Goal: Find specific page/section: Find specific page/section

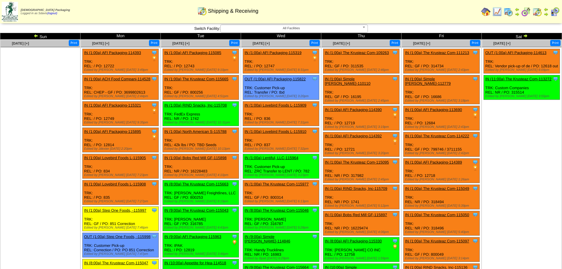
click at [308, 24] on div "[DEMOGRAPHIC_DATA] Packaging Logged in as Sdavis (logout) Print All" at bounding box center [281, 13] width 562 height 26
click at [304, 29] on span "All Facilities" at bounding box center [291, 28] width 137 height 7
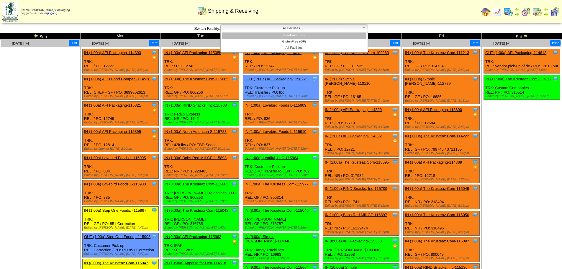
click at [297, 33] on li "FreeFrom (FF)" at bounding box center [294, 35] width 145 height 6
